Goal: Information Seeking & Learning: Learn about a topic

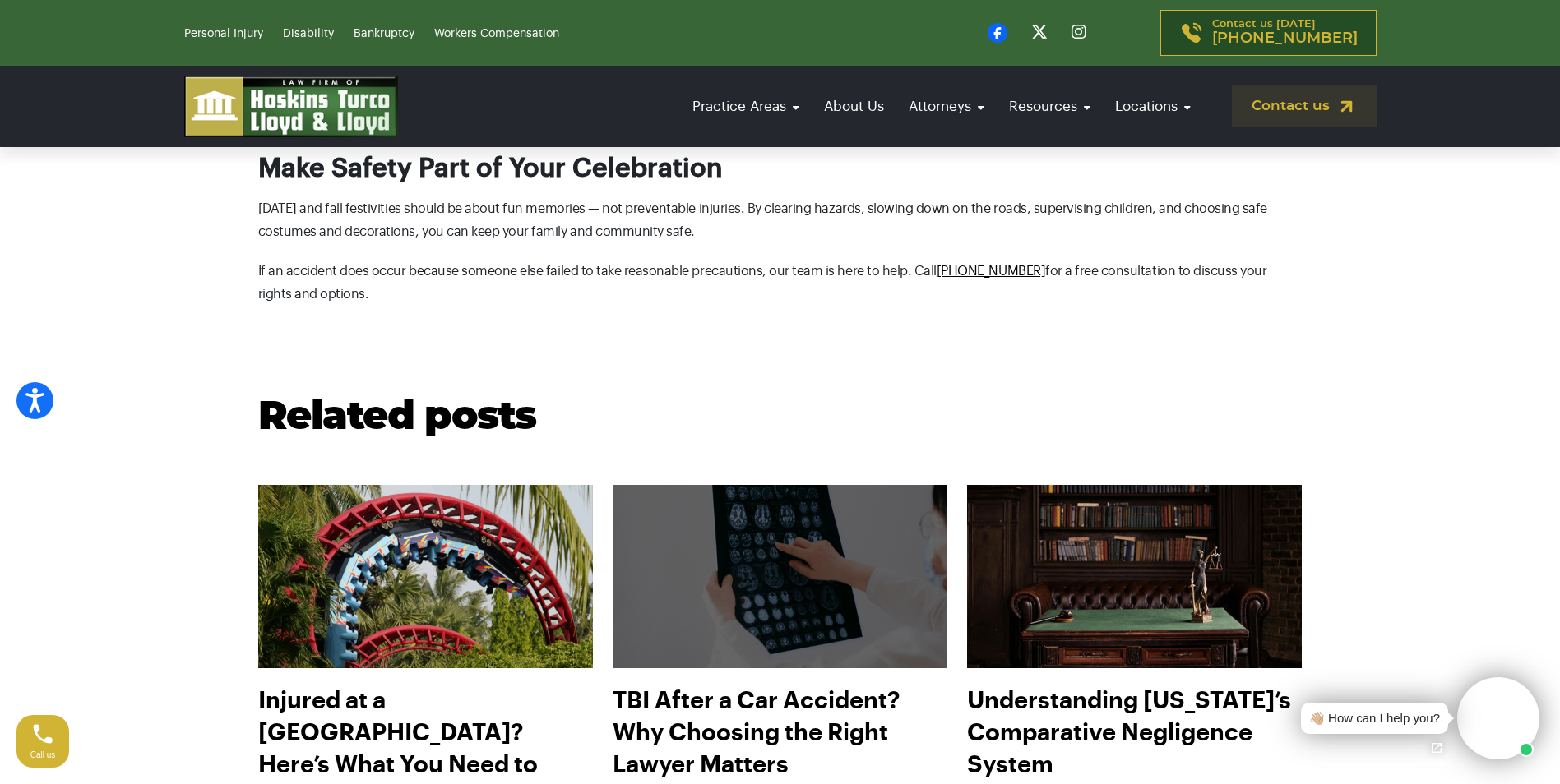
scroll to position [3123, 0]
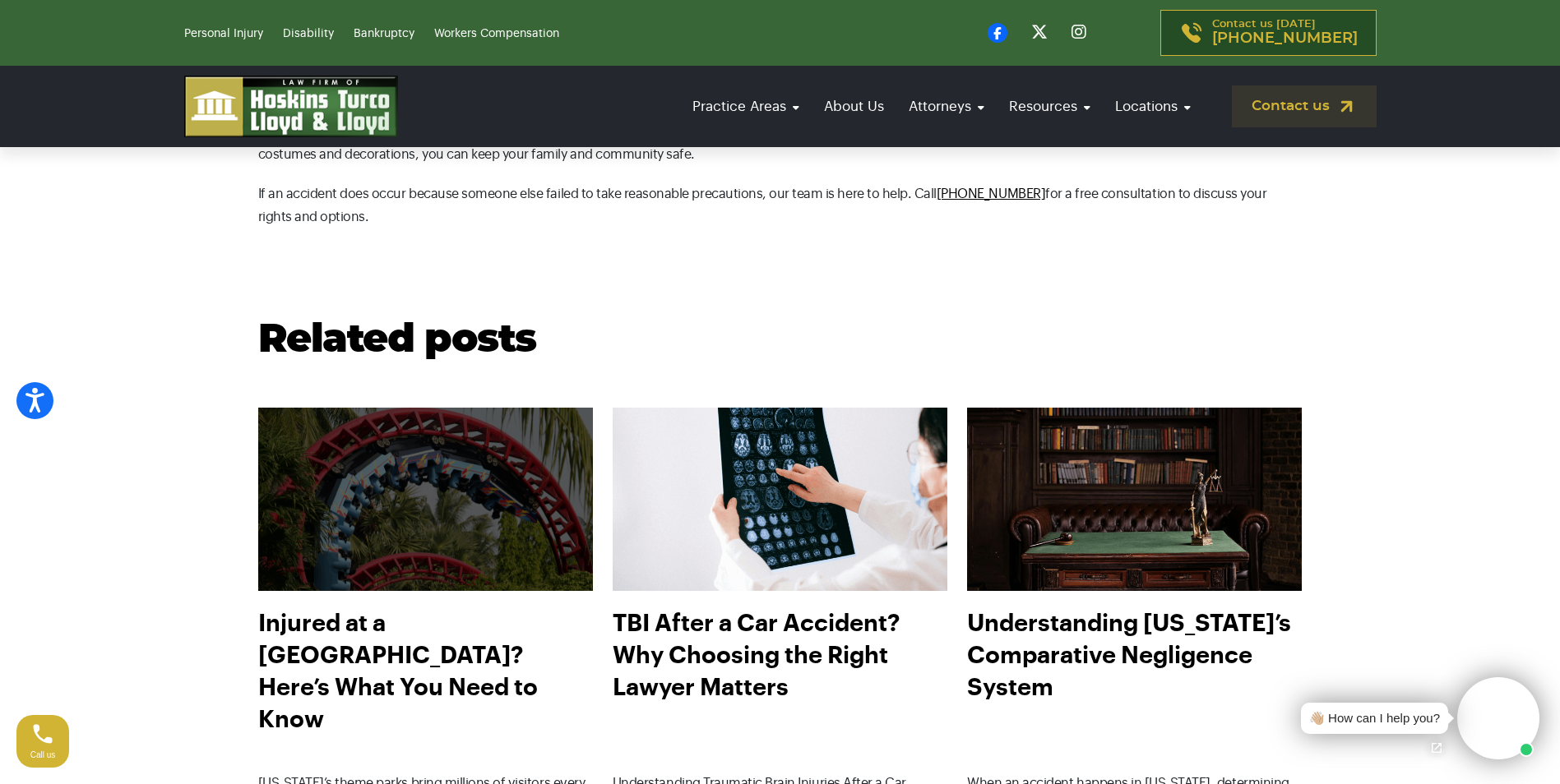
click at [550, 525] on img at bounding box center [425, 499] width 368 height 202
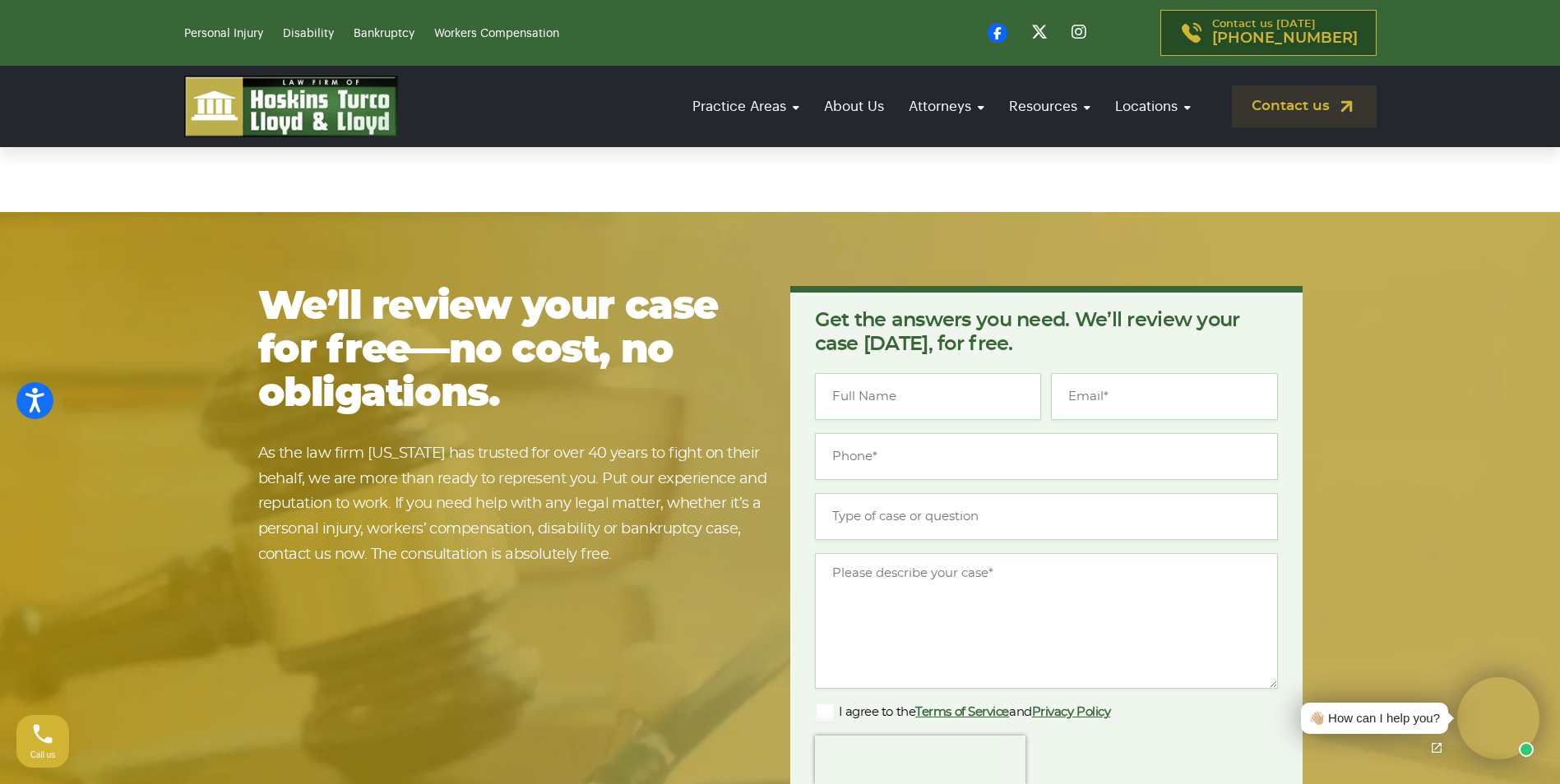
scroll to position [4932, 0]
